Goal: Navigation & Orientation: Understand site structure

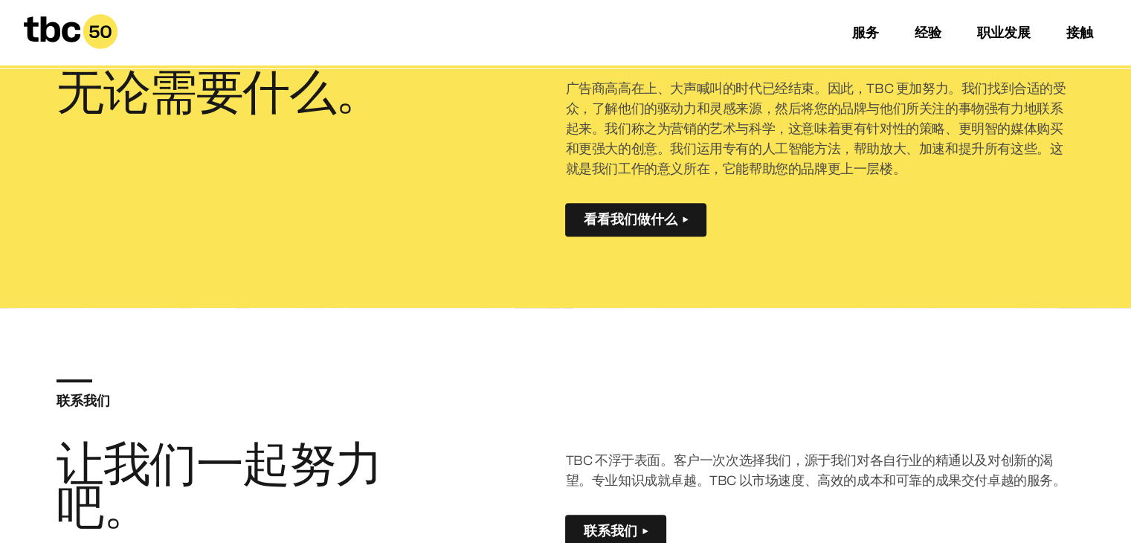
scroll to position [580, 0]
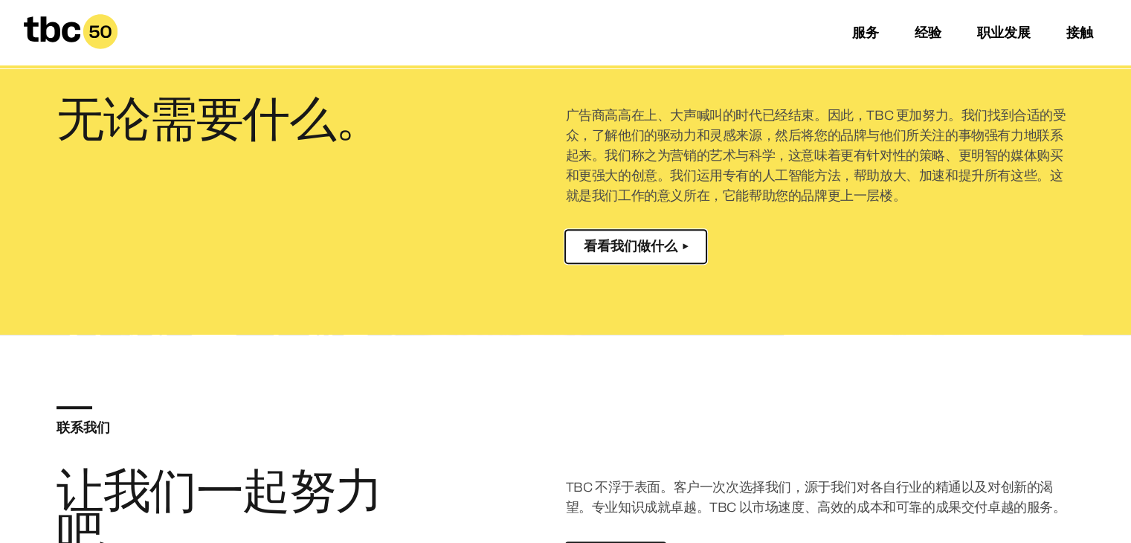
click at [657, 251] on font "看看我们做什么" at bounding box center [630, 246] width 94 height 15
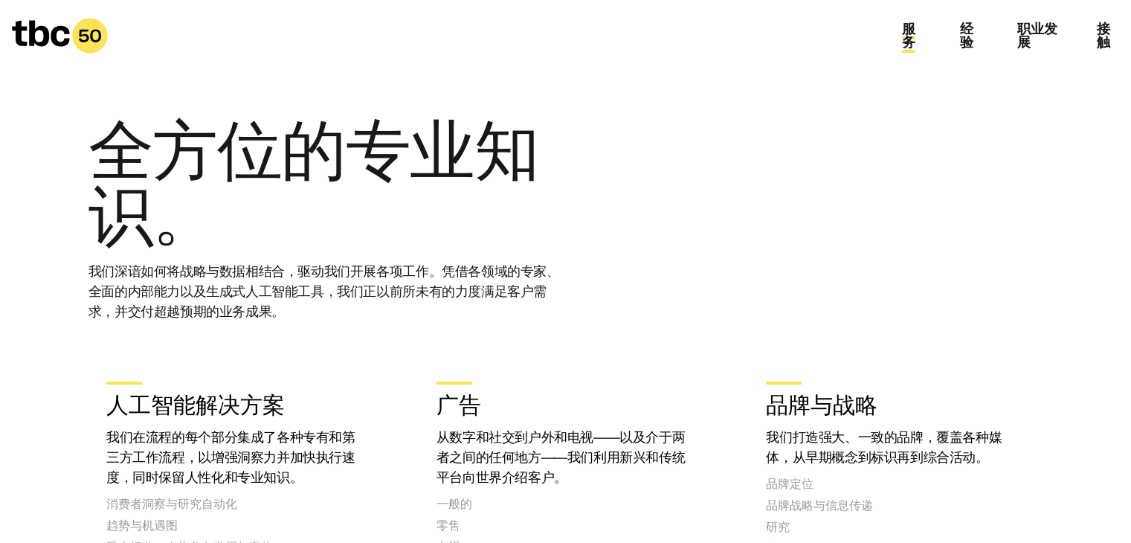
click at [907, 39] on font "服务" at bounding box center [908, 36] width 13 height 28
click at [910, 33] on font "服务" at bounding box center [908, 36] width 13 height 28
click at [1023, 36] on font "职业发展" at bounding box center [1037, 36] width 40 height 28
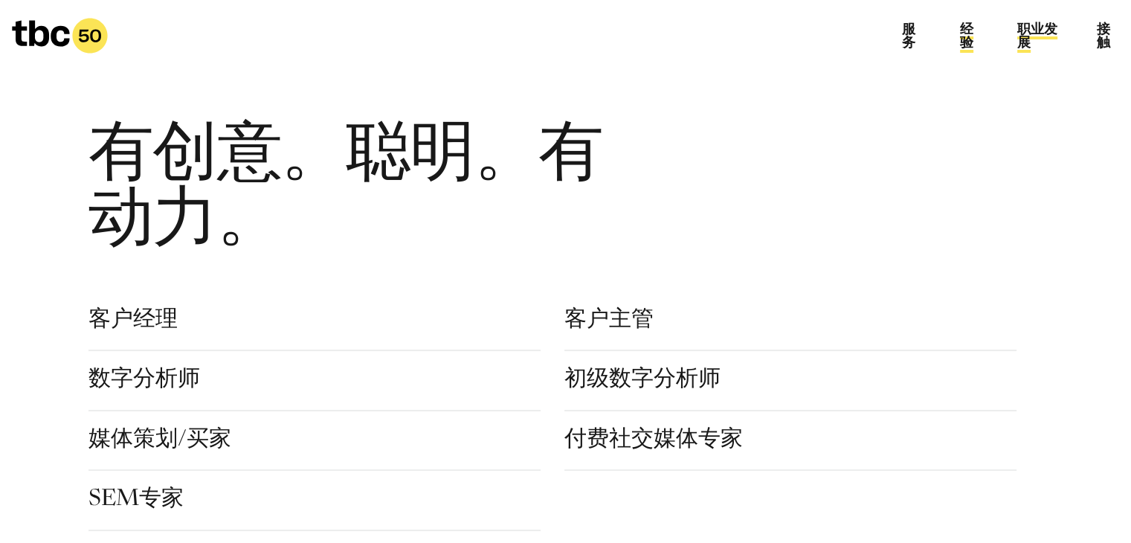
click at [968, 33] on font "经验" at bounding box center [966, 36] width 13 height 28
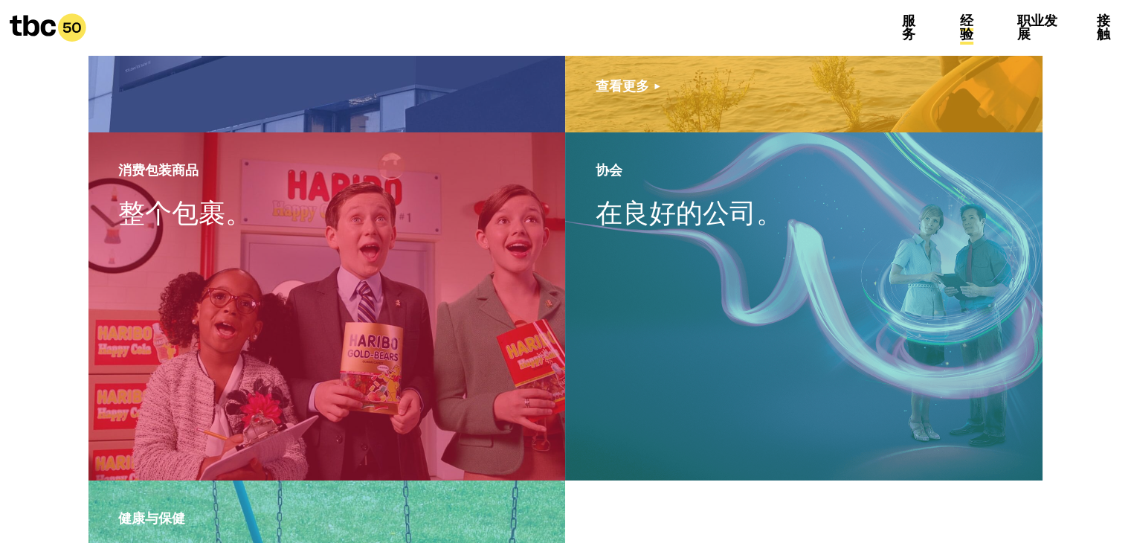
scroll to position [1264, 0]
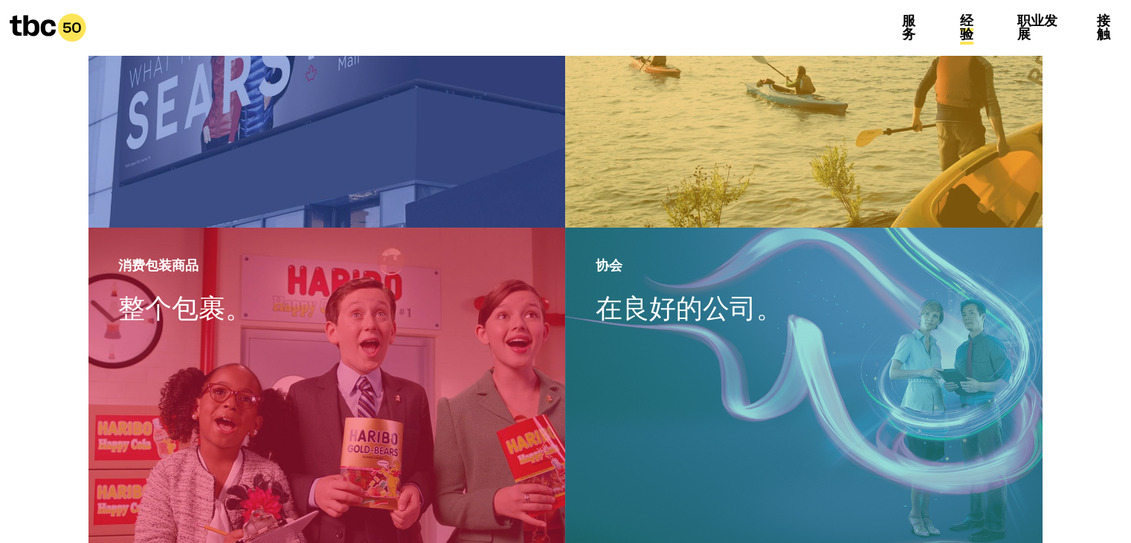
click at [898, 30] on div "服务 经验 职业发展 接触" at bounding box center [1010, 27] width 241 height 27
click at [907, 35] on font "服务" at bounding box center [908, 27] width 13 height 28
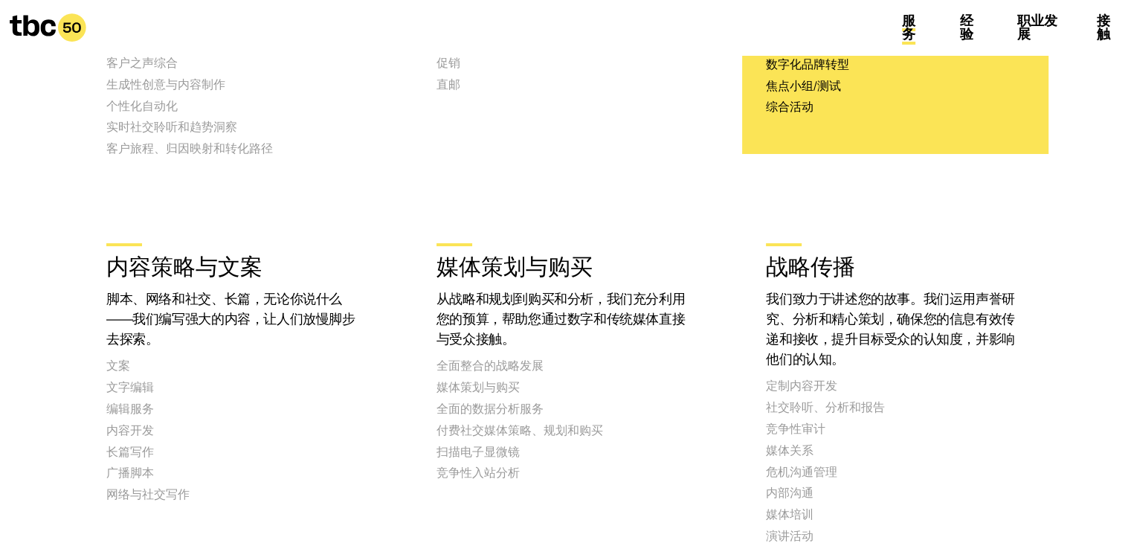
scroll to position [595, 0]
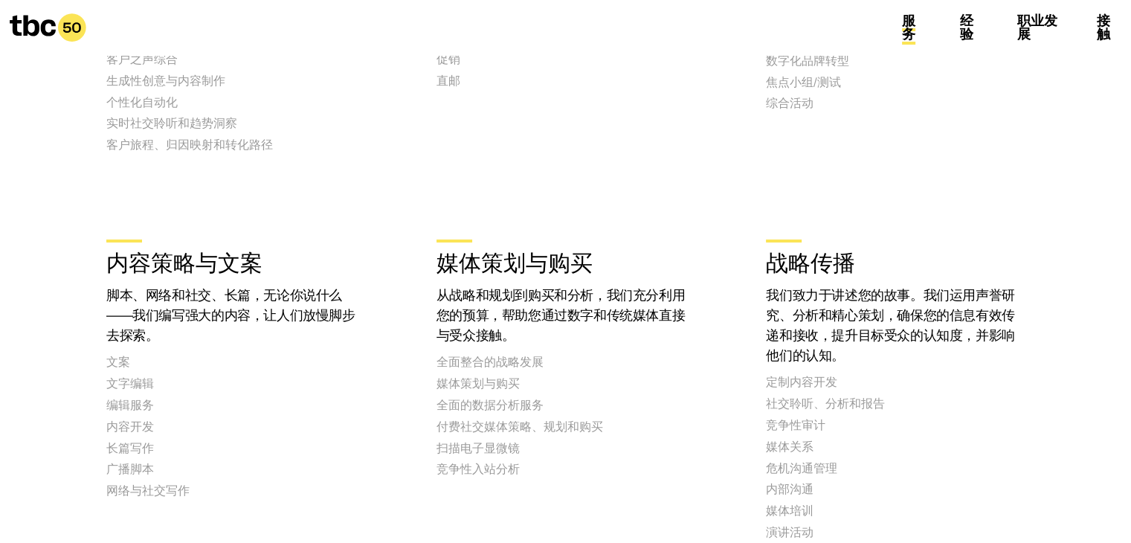
click at [54, 22] on icon at bounding box center [33, 25] width 46 height 21
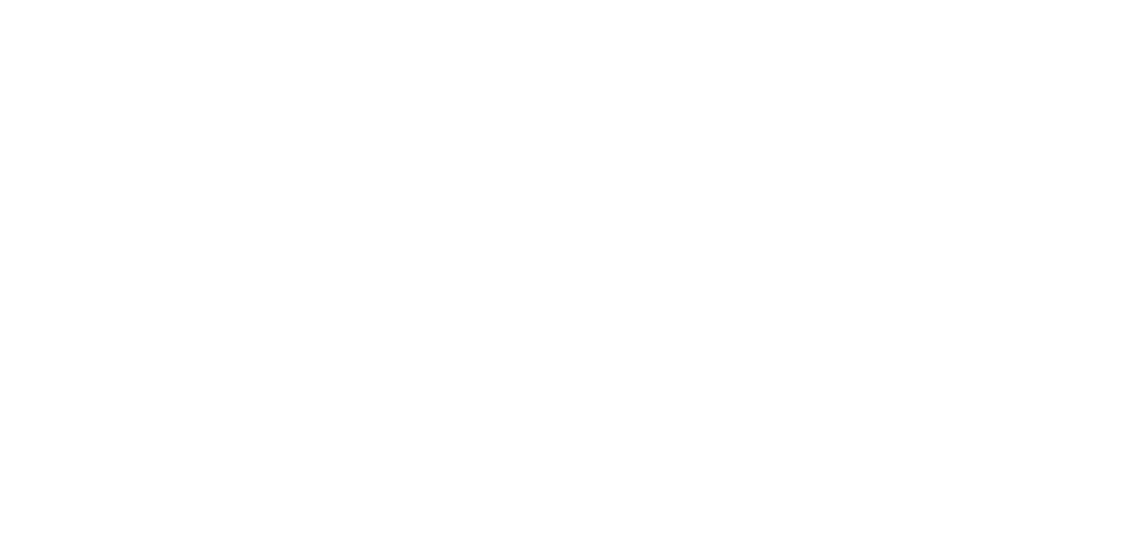
scroll to position [50, 0]
